Goal: Task Accomplishment & Management: Manage account settings

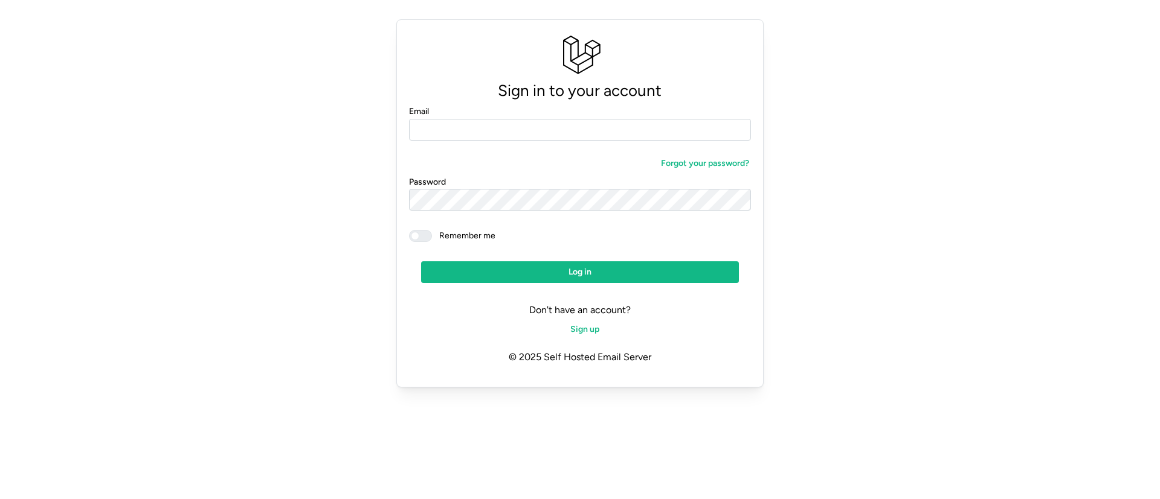
click at [451, 132] on input "Email" at bounding box center [580, 130] width 342 height 22
click at [0, 407] on com-1password-button at bounding box center [0, 407] width 0 height 0
click at [492, 130] on input "Email" at bounding box center [580, 130] width 342 height 22
type input "**********"
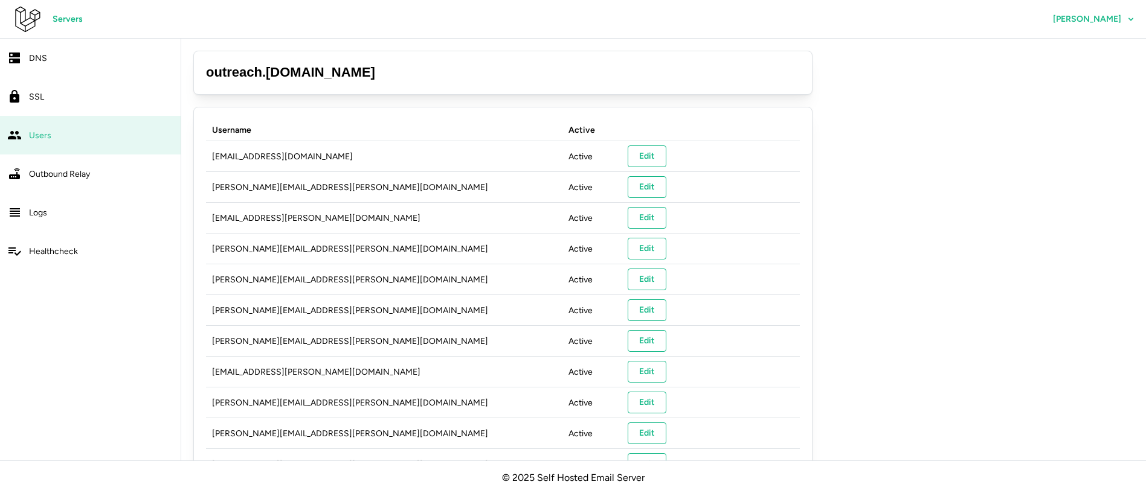
drag, startPoint x: 354, startPoint y: 66, endPoint x: 205, endPoint y: 62, distance: 149.2
click at [205, 62] on div "outreach . [DOMAIN_NAME]" at bounding box center [502, 73] width 619 height 44
copy h3 "outreach . [DOMAIN_NAME]"
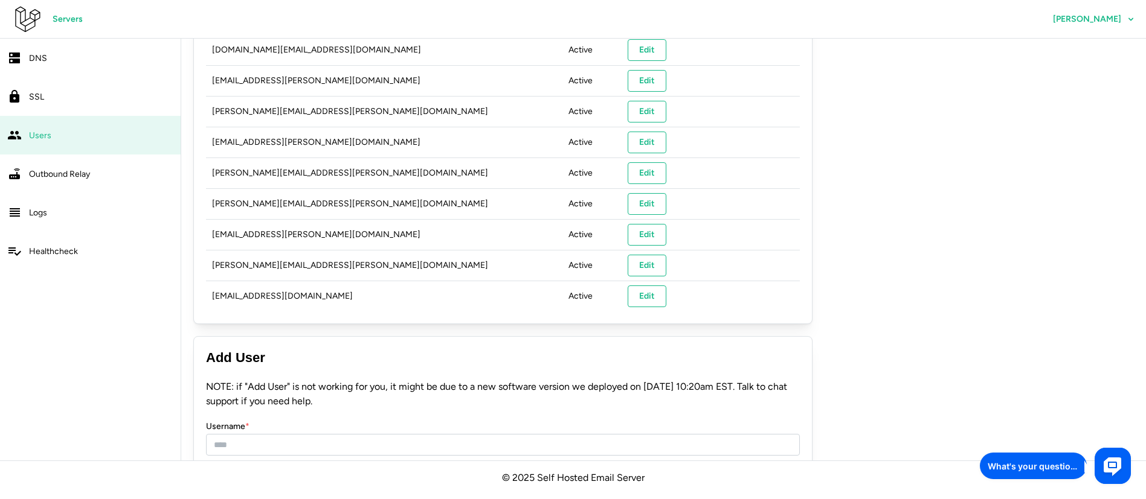
scroll to position [1072, 0]
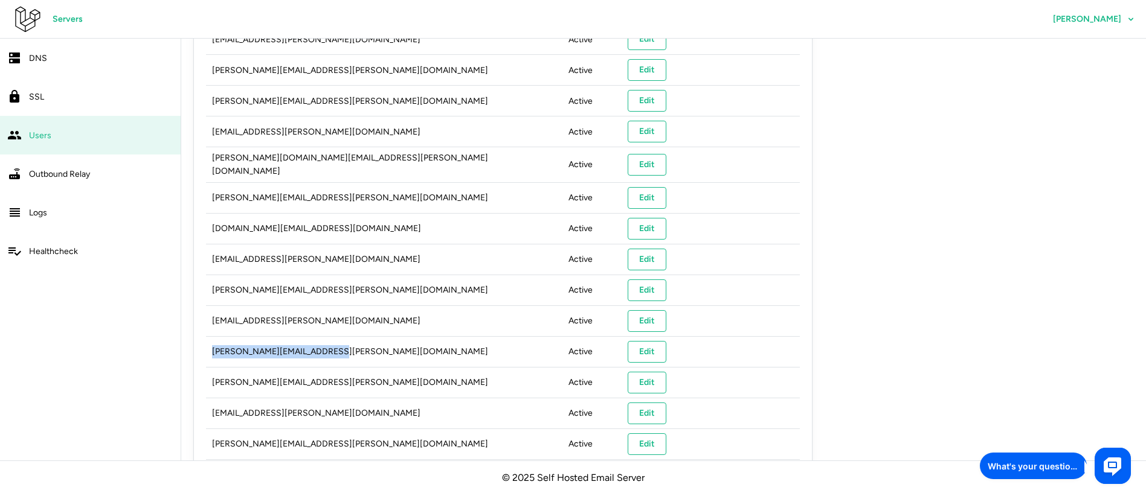
drag, startPoint x: 213, startPoint y: 352, endPoint x: 319, endPoint y: 344, distance: 106.6
click at [319, 344] on td "[PERSON_NAME][EMAIL_ADDRESS][PERSON_NAME][DOMAIN_NAME]" at bounding box center [384, 351] width 356 height 31
copy td "[PERSON_NAME][EMAIL_ADDRESS][PERSON_NAME][DOMAIN_NAME]"
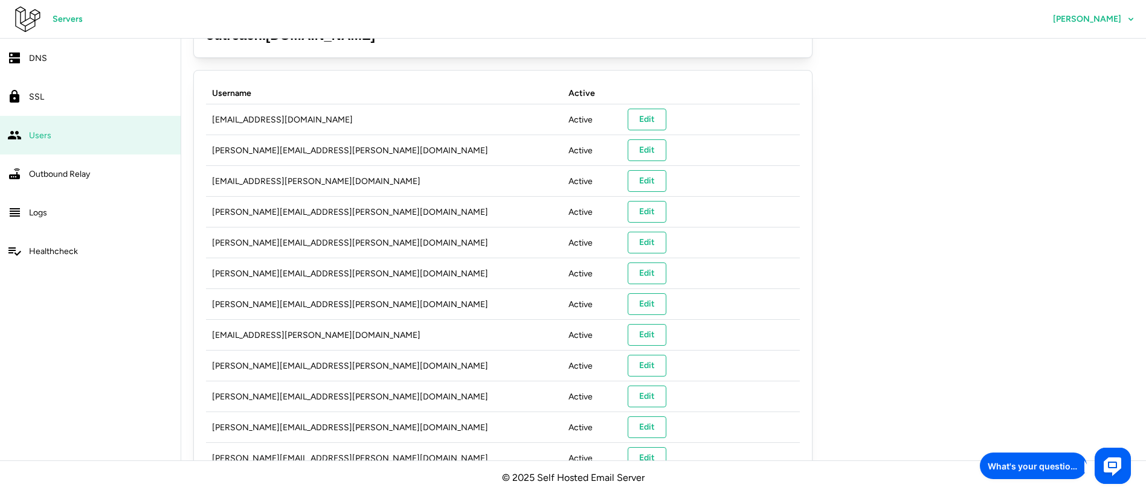
scroll to position [0, 0]
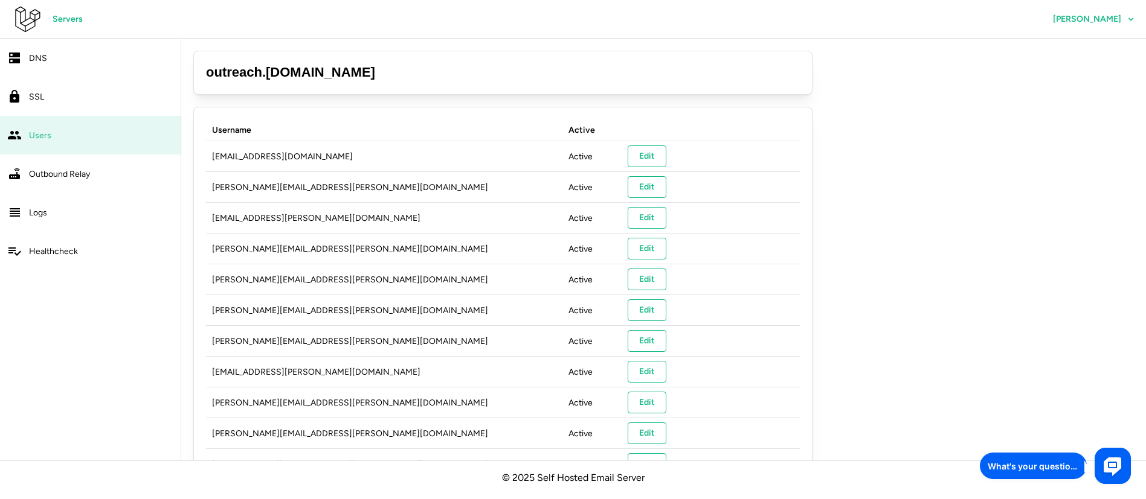
drag, startPoint x: 201, startPoint y: 73, endPoint x: 399, endPoint y: 67, distance: 197.6
click at [399, 67] on div "outreach . [DOMAIN_NAME]" at bounding box center [502, 73] width 619 height 44
copy h3 "outreach . [DOMAIN_NAME]"
